Goal: Browse casually

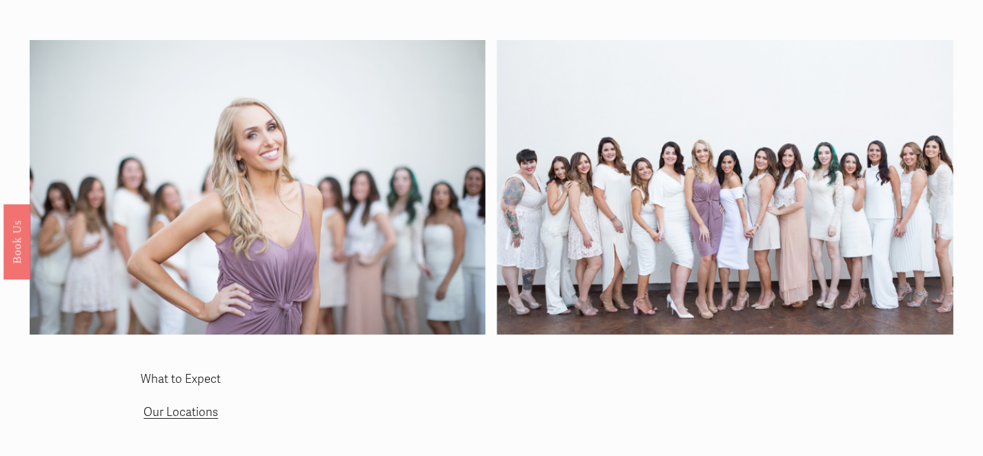
scroll to position [61, 0]
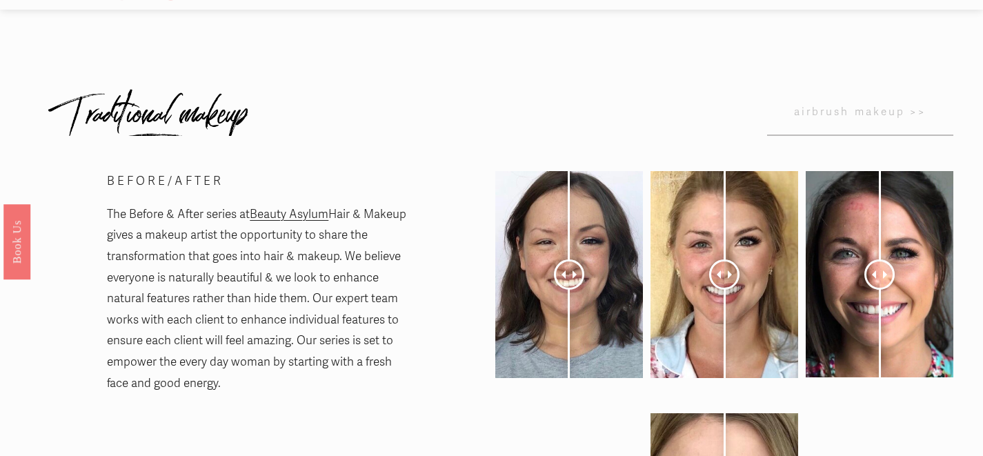
scroll to position [44, 0]
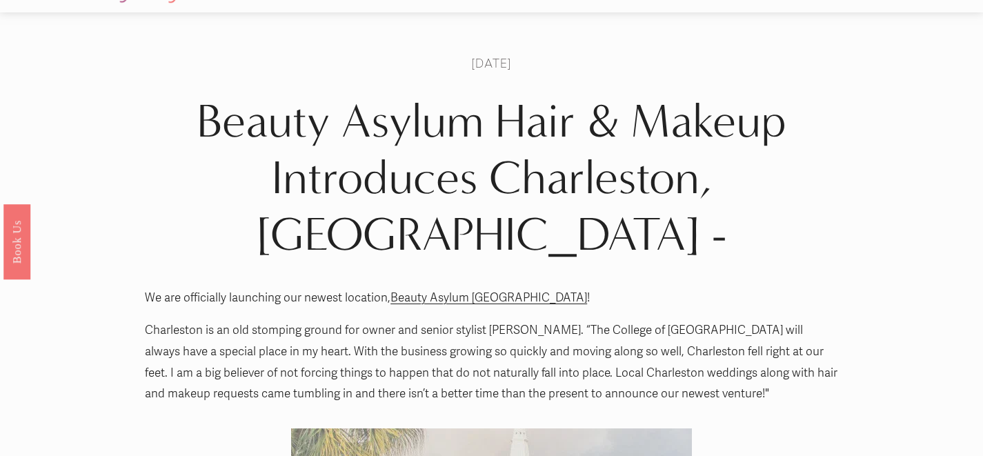
scroll to position [34, 0]
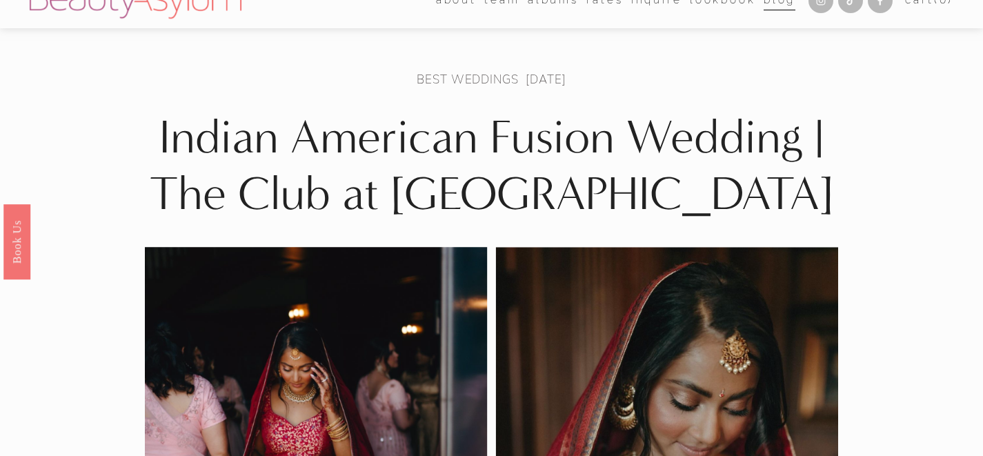
scroll to position [21, 0]
